Goal: Transaction & Acquisition: Purchase product/service

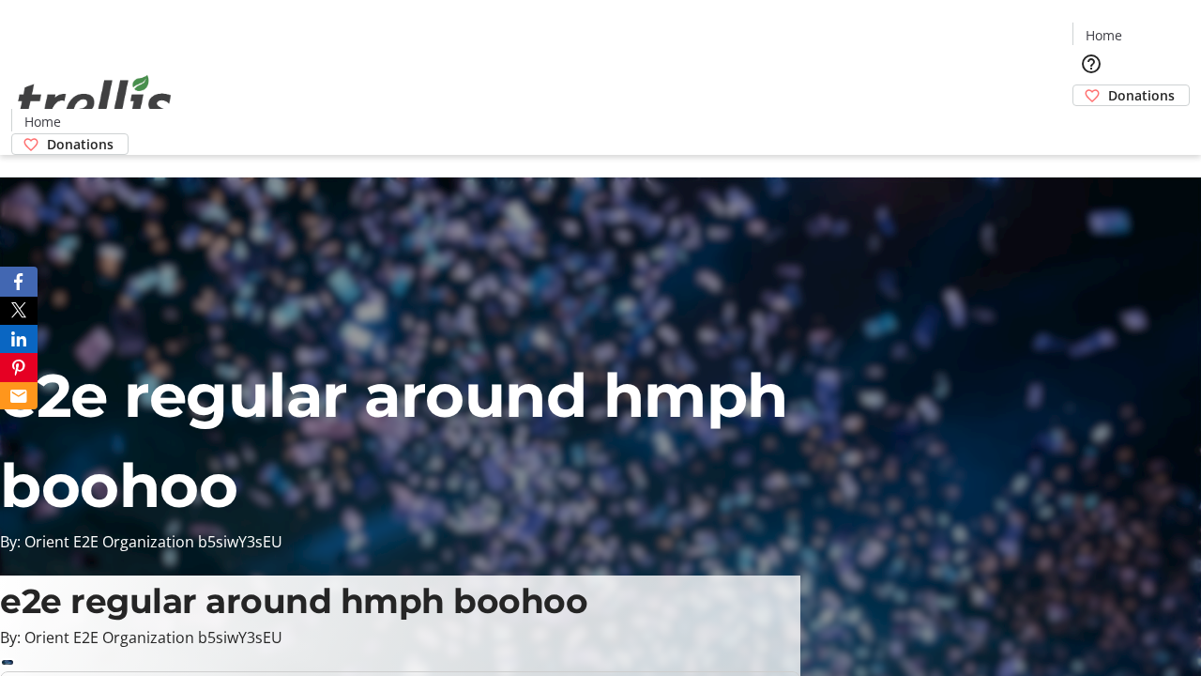
click at [1108, 85] on span "Donations" at bounding box center [1141, 95] width 67 height 20
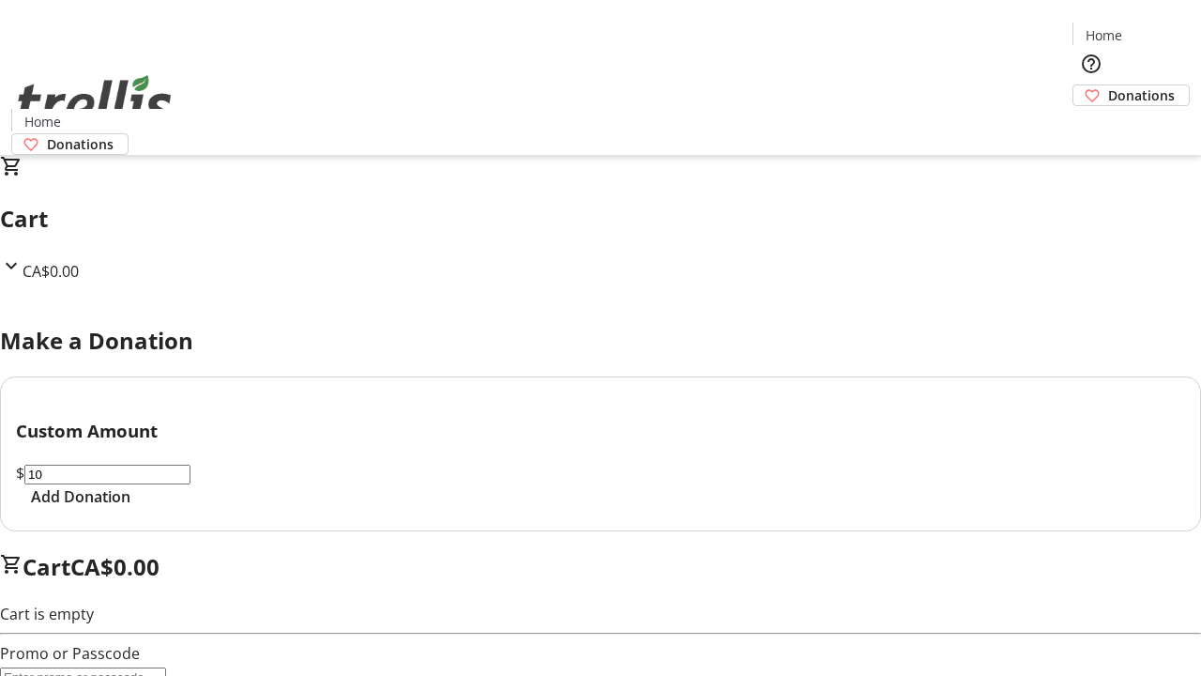
click at [130, 508] on span "Add Donation" at bounding box center [80, 496] width 99 height 23
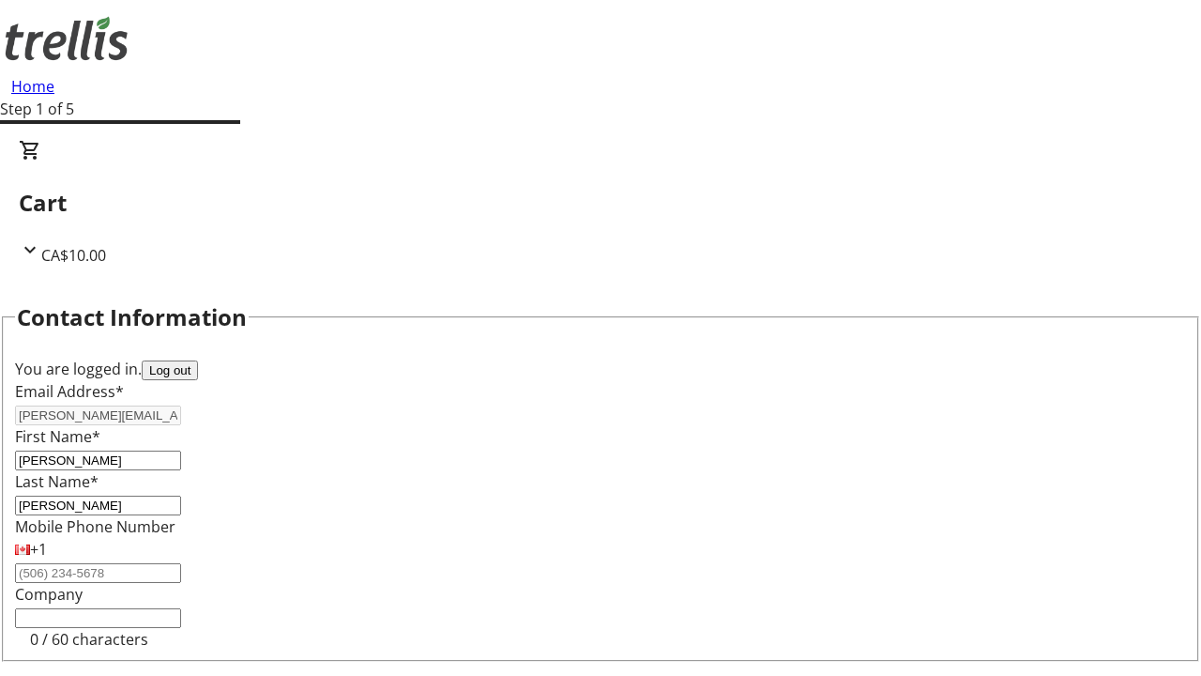
select select "BC"
select select "CA"
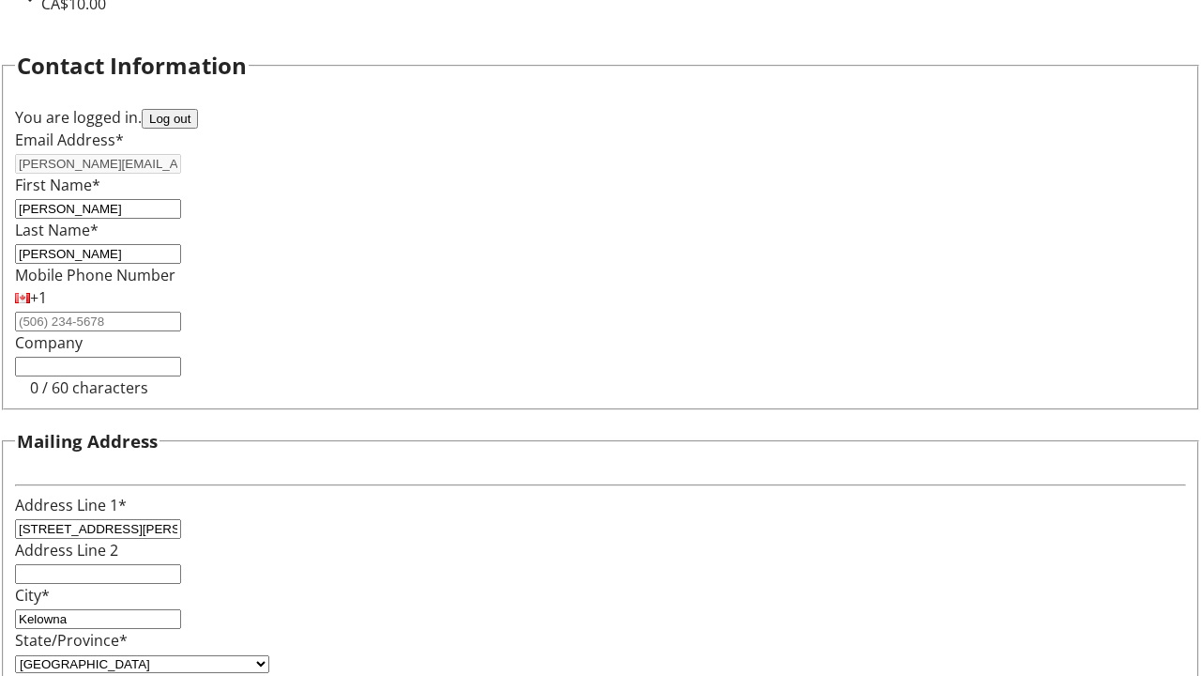
type input "V1Y 0C2"
